Goal: Information Seeking & Learning: Learn about a topic

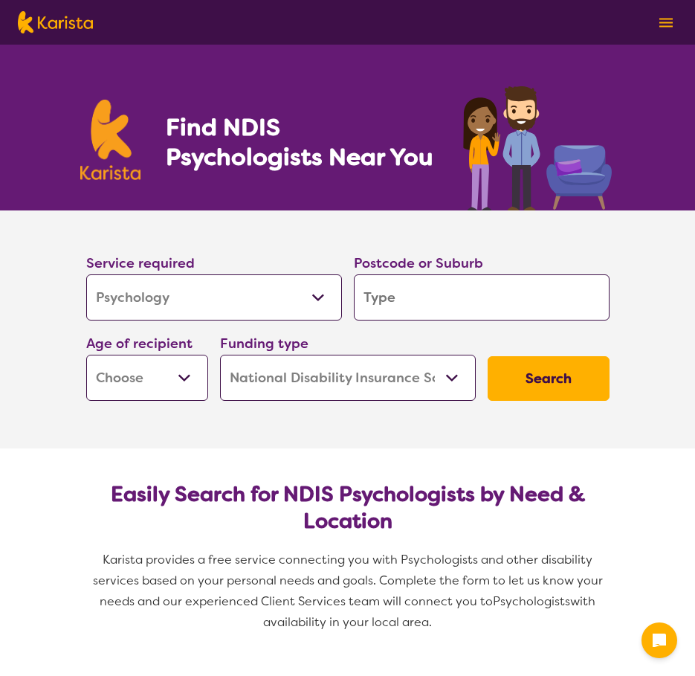
select select "Psychology"
select select "NDIS"
select select "Psychology"
select select "NDIS"
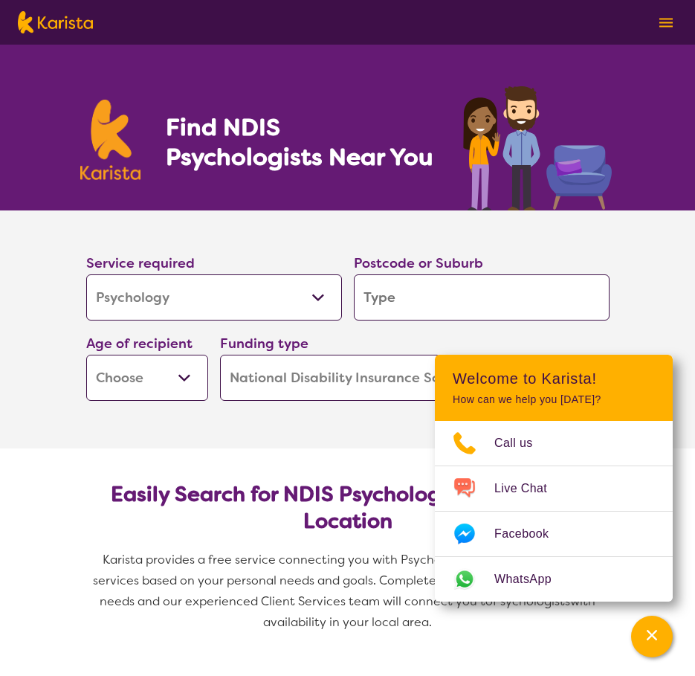
click at [426, 298] on input "search" at bounding box center [482, 297] width 256 height 46
click at [196, 376] on select "Early Childhood - 0 to 9 Child - 10 to 11 Adolescent - 12 to 17 Adult - 18 to 6…" at bounding box center [147, 378] width 122 height 46
select select "EC"
click at [86, 355] on select "Early Childhood - 0 to 9 Child - 10 to 11 Adolescent - 12 to 17 Adult - 18 to 6…" at bounding box center [147, 378] width 122 height 46
select select "EC"
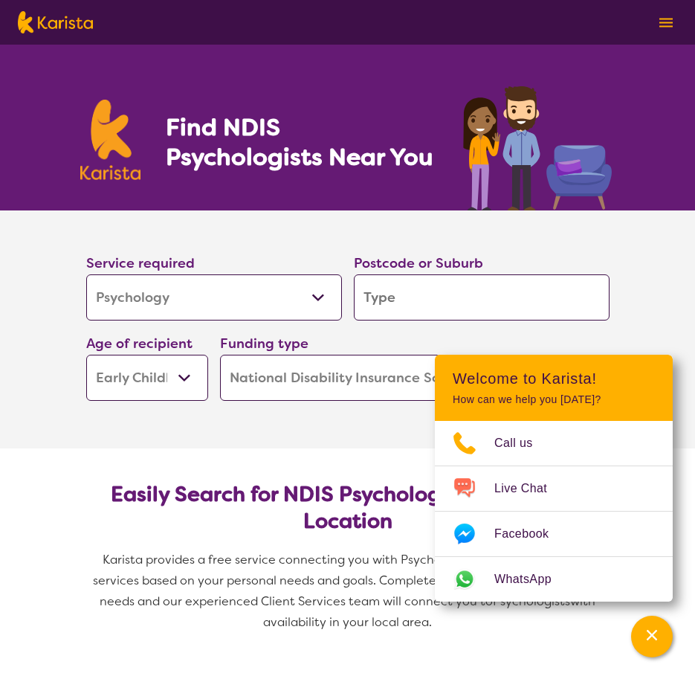
click at [315, 370] on select "Home Care Package (HCP) National Disability Insurance Scheme (NDIS) I don't know" at bounding box center [348, 378] width 256 height 46
select select "i-don-t-know"
click at [220, 355] on select "Home Care Package (HCP) National Disability Insurance Scheme (NDIS) I don't know" at bounding box center [348, 378] width 256 height 46
select select "i-don-t-know"
click at [395, 286] on input "search" at bounding box center [482, 297] width 256 height 46
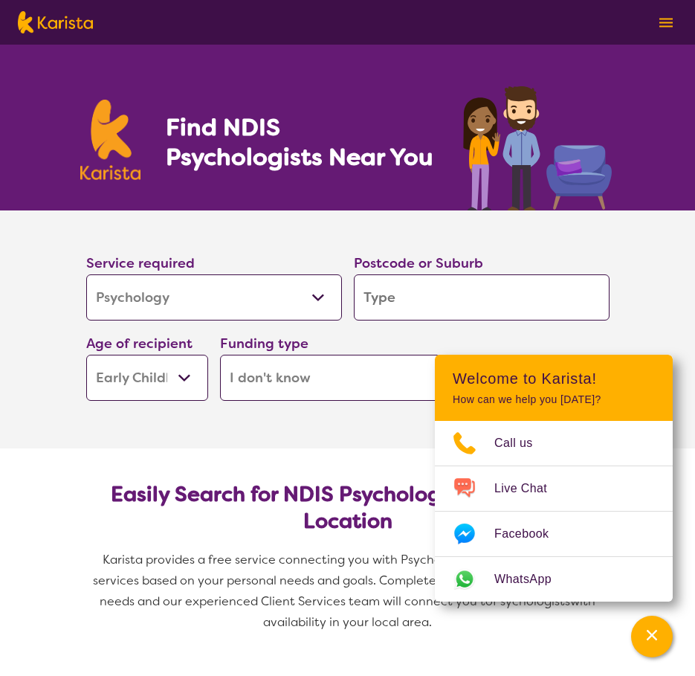
type input "5"
type input "4"
type input "40"
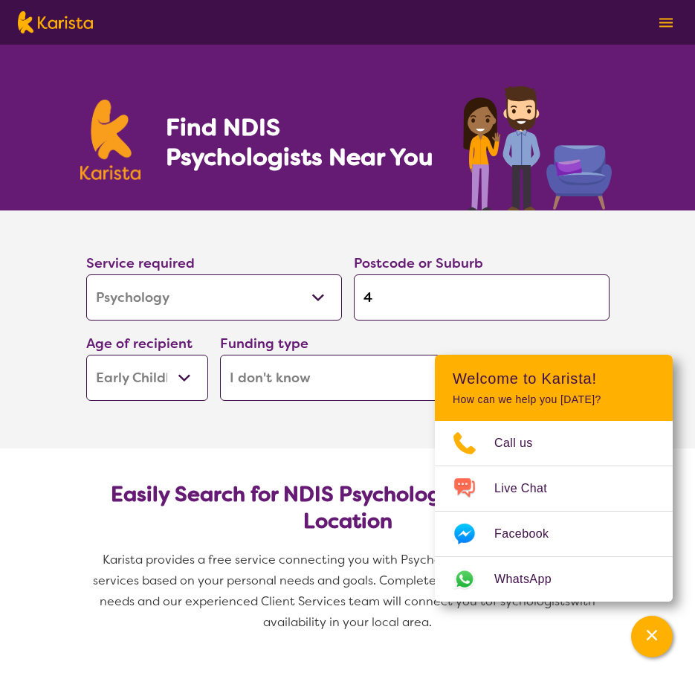
type input "40"
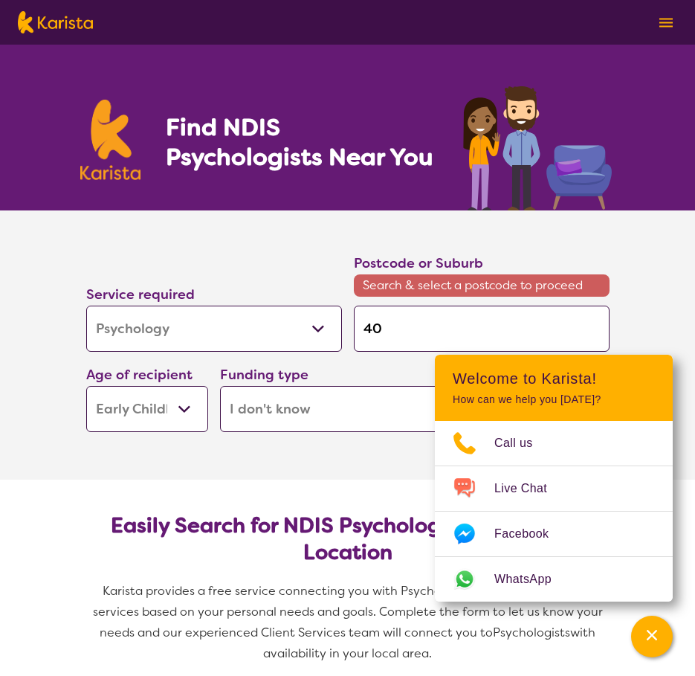
type input "405"
type input "4053"
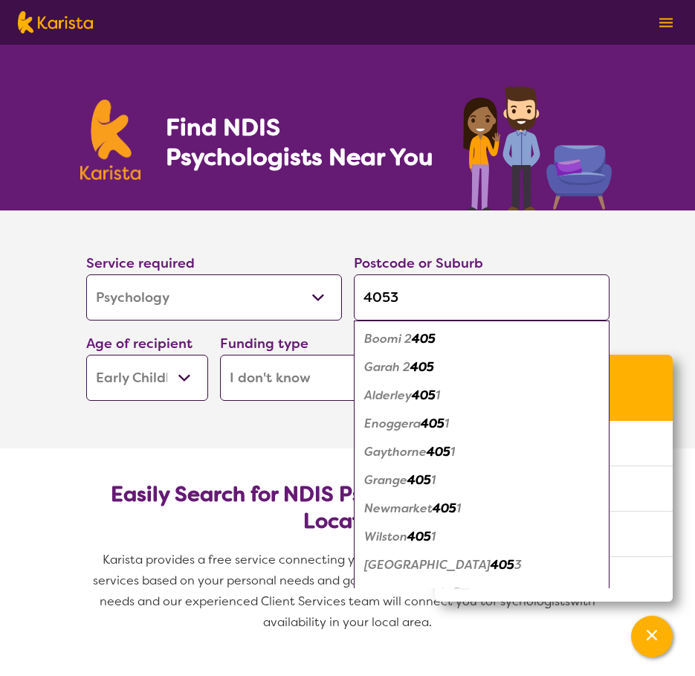
type input "4053"
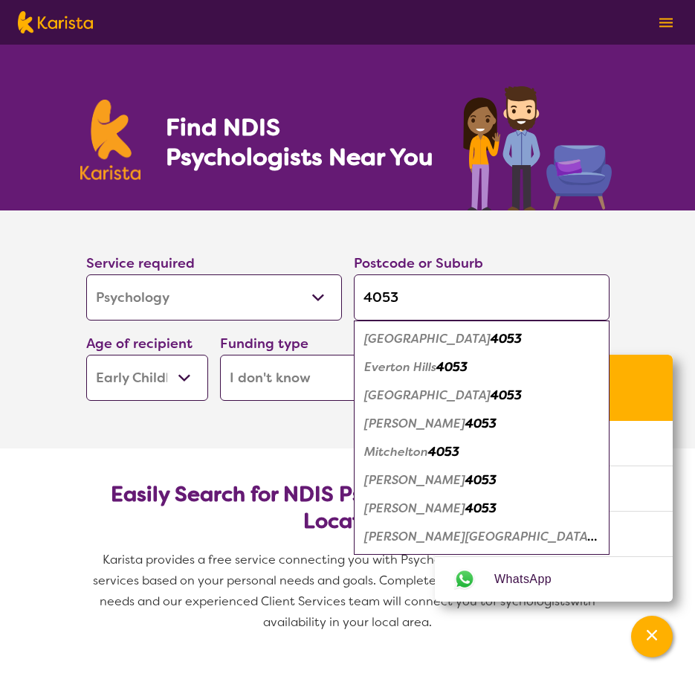
type input "4053"
click at [410, 425] on em "[PERSON_NAME]" at bounding box center [414, 424] width 101 height 16
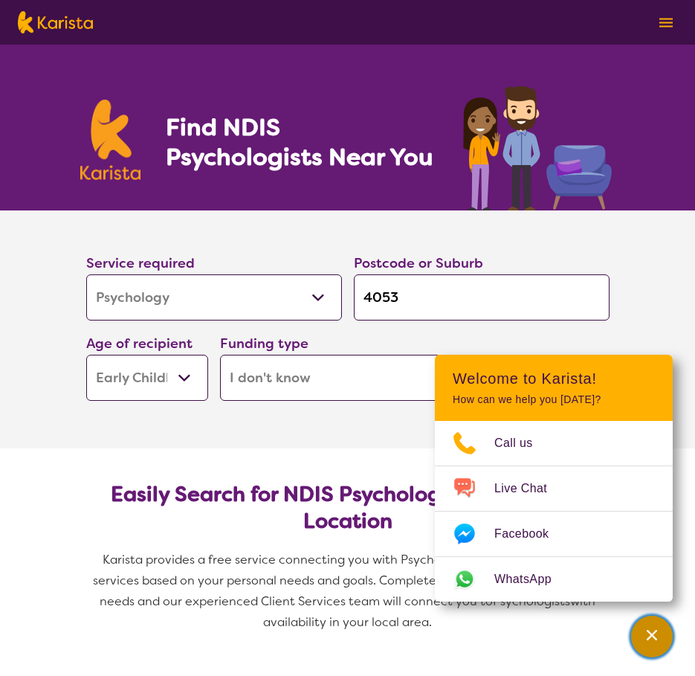
click at [653, 636] on icon "Channel Menu" at bounding box center [652, 635] width 10 height 10
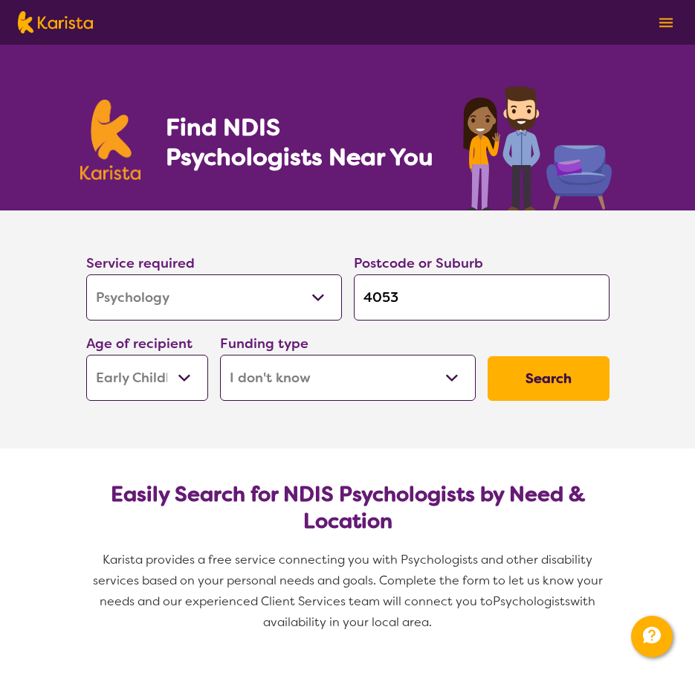
click at [556, 391] on button "Search" at bounding box center [549, 378] width 122 height 45
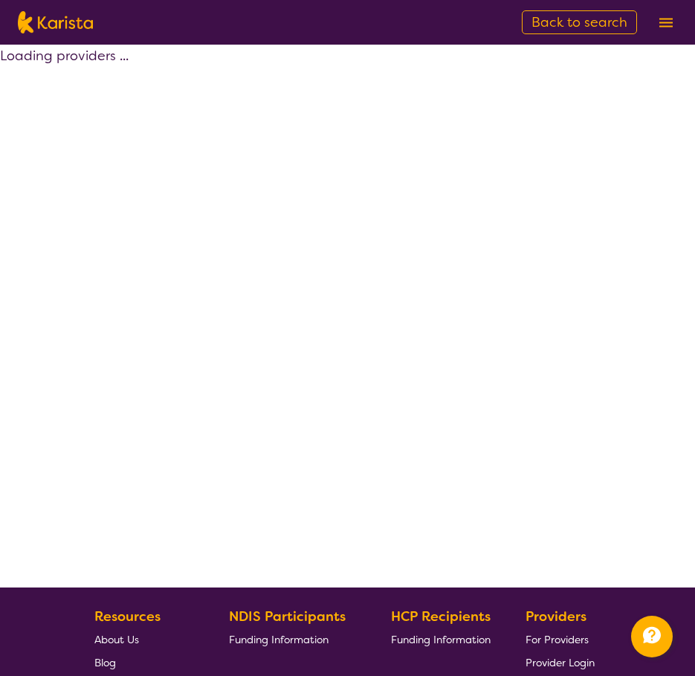
select select "Psychology"
select select "EC"
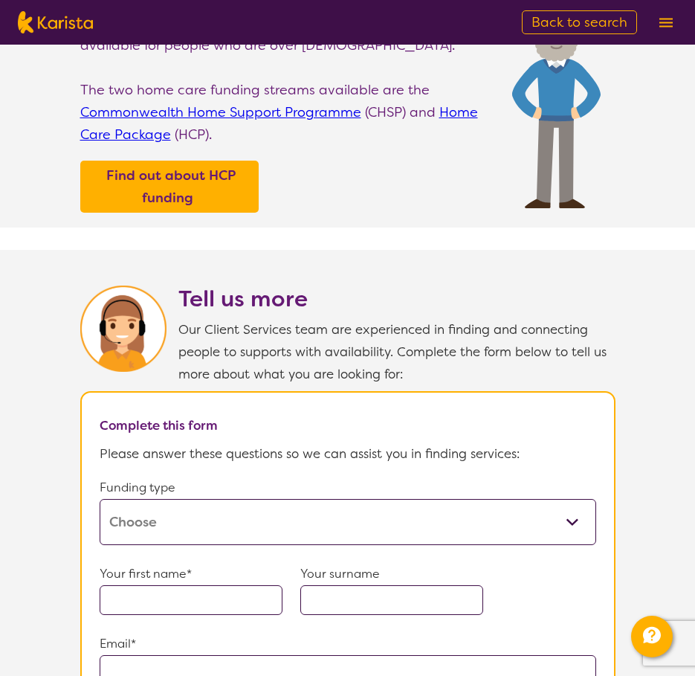
scroll to position [595, 0]
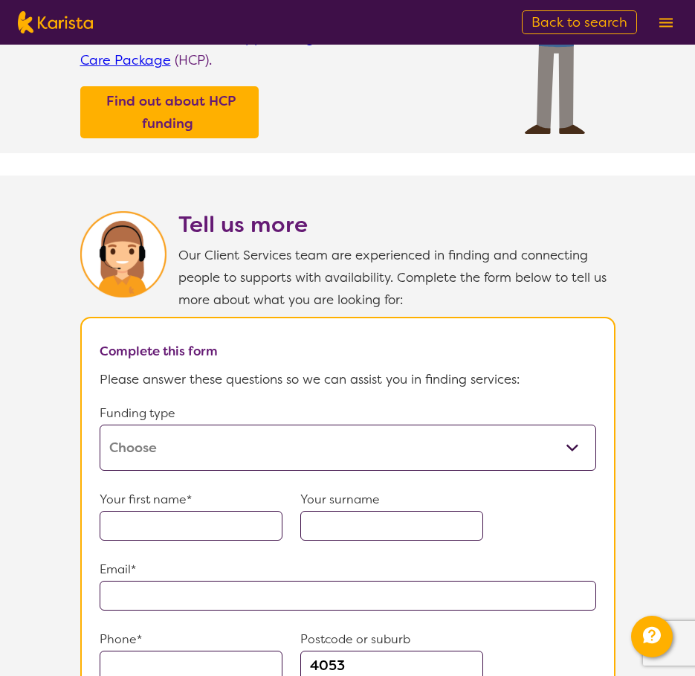
click at [349, 441] on select "Home Care Package (HCP) Home Care Package - Level 1 Home Care Package - Level 2…" at bounding box center [348, 448] width 497 height 46
select select "medicare"
click at [100, 425] on select "Home Care Package (HCP) Home Care Package - Level 1 Home Care Package - Level 2…" at bounding box center [348, 448] width 497 height 46
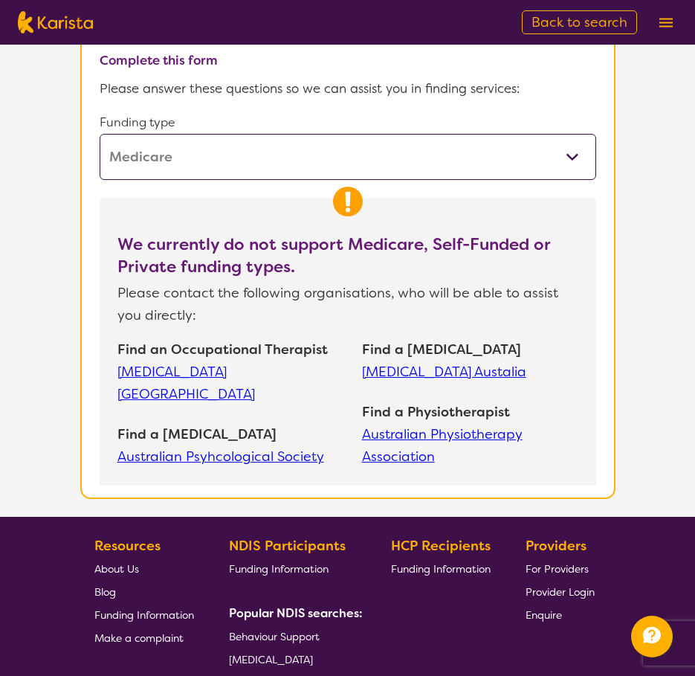
scroll to position [892, 0]
